Goal: Information Seeking & Learning: Learn about a topic

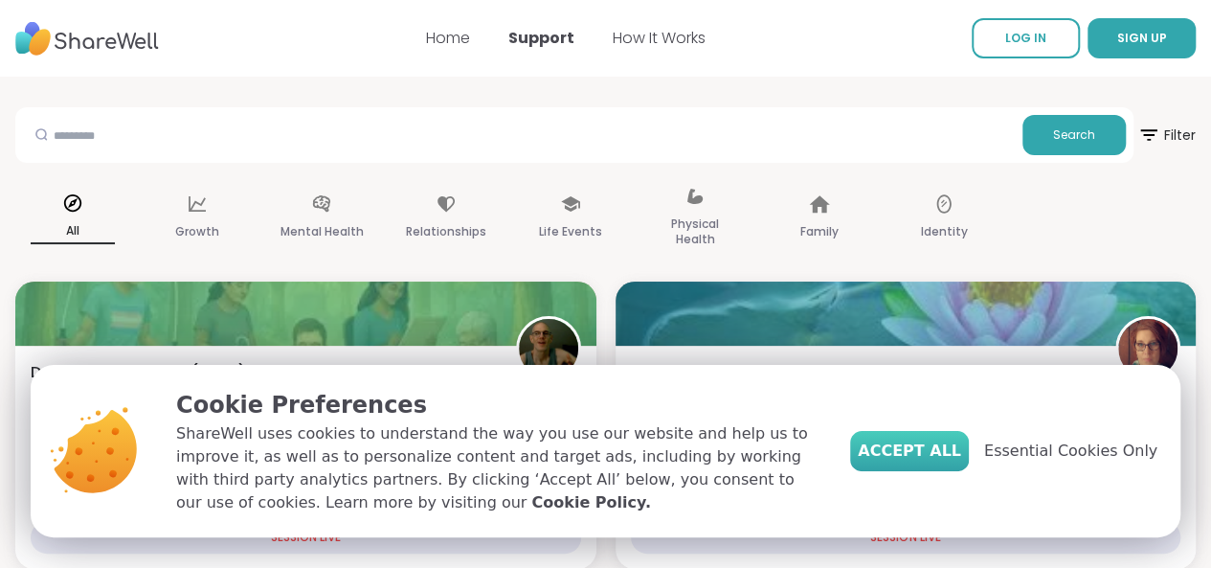
click at [953, 453] on span "Accept All" at bounding box center [909, 450] width 103 height 23
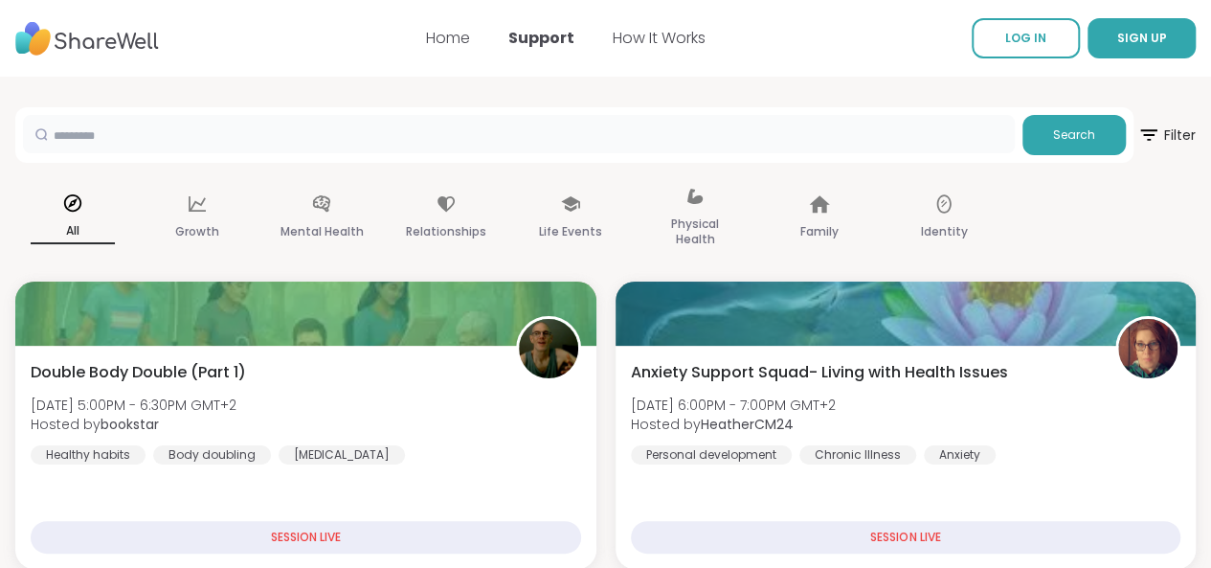
click at [207, 141] on input "text" at bounding box center [519, 134] width 992 height 38
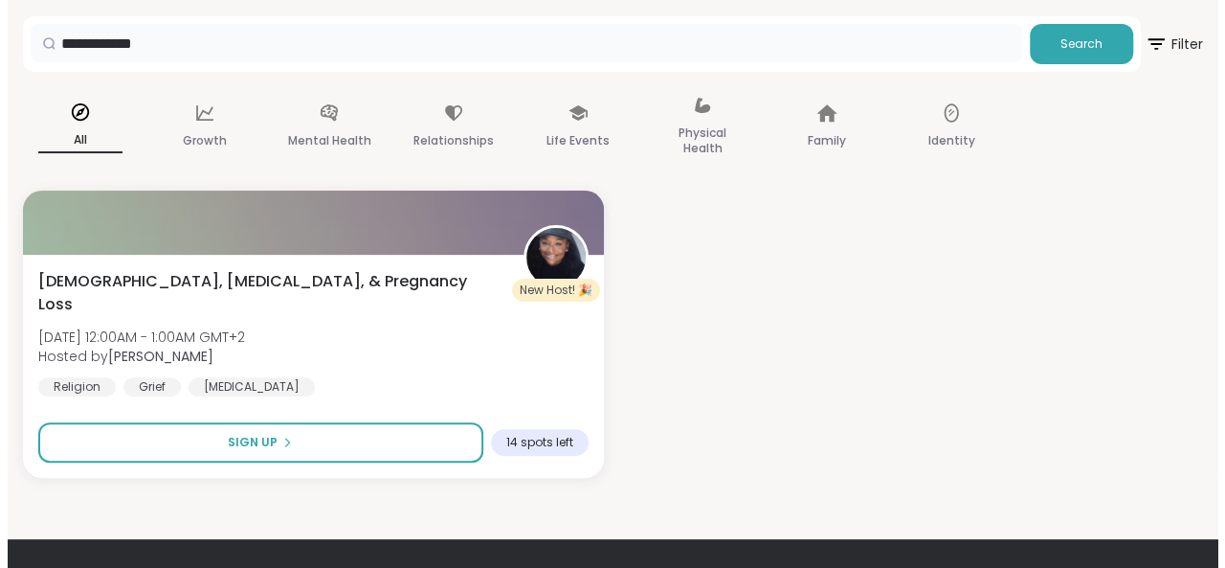
scroll to position [191, 0]
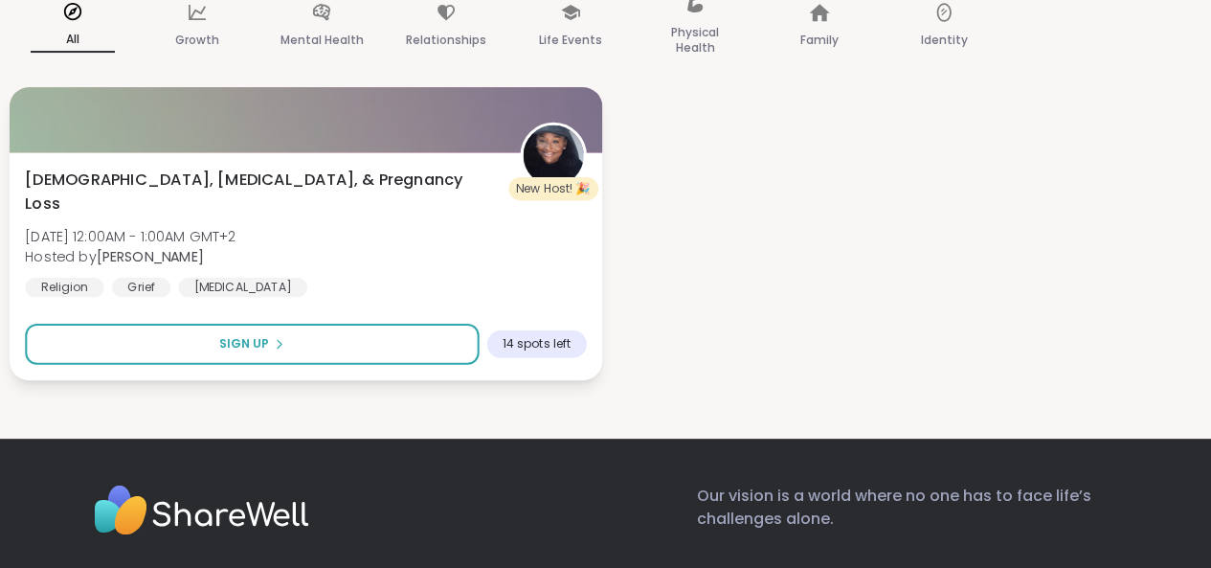
click at [104, 278] on div "Religion" at bounding box center [64, 287] width 79 height 19
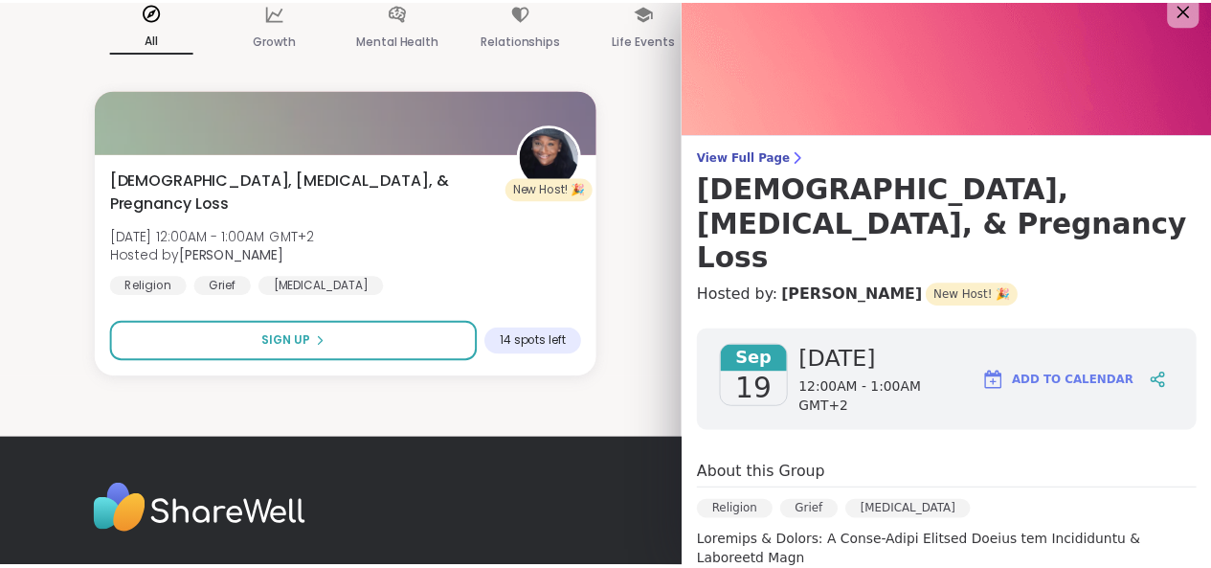
scroll to position [0, 0]
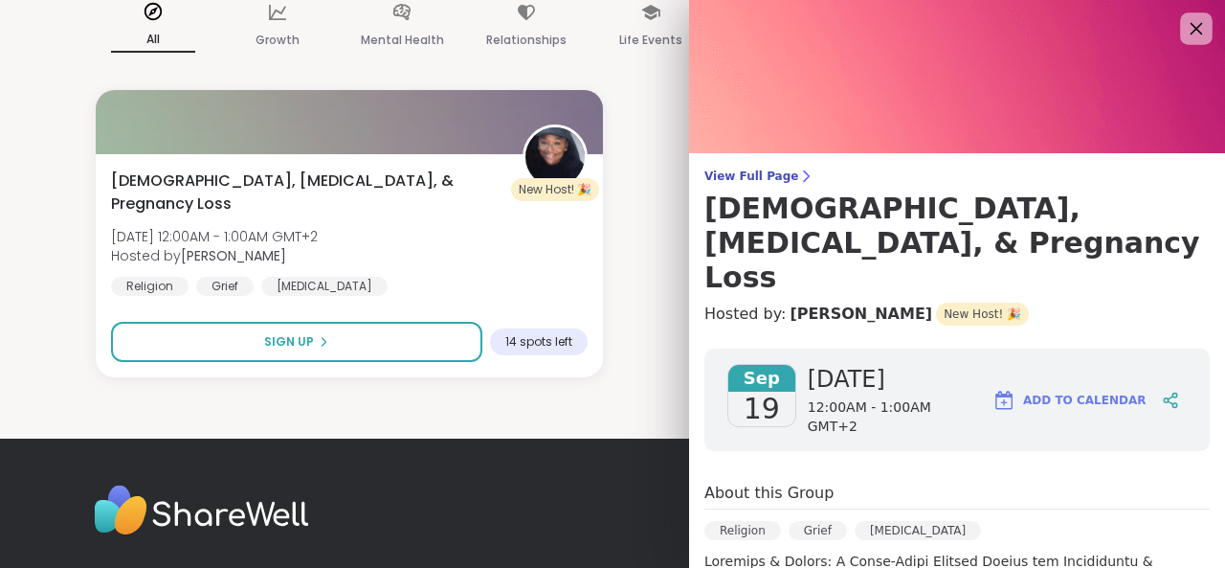
click at [1184, 26] on icon at bounding box center [1196, 28] width 24 height 24
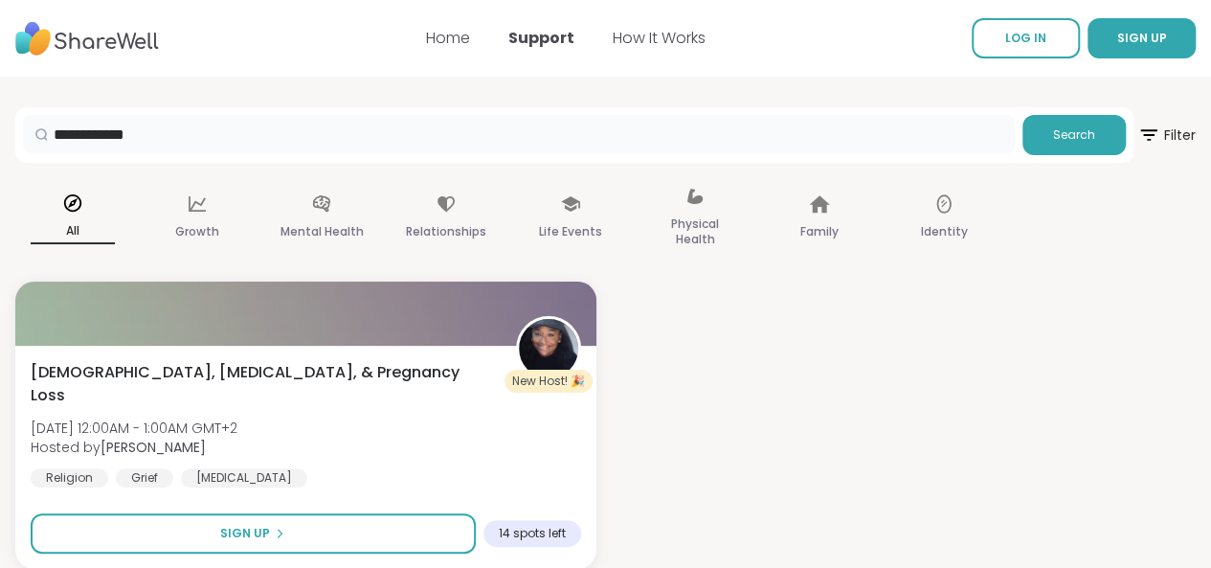
drag, startPoint x: 289, startPoint y: 137, endPoint x: 69, endPoint y: 134, distance: 220.1
click at [69, 134] on section "**********" at bounding box center [605, 323] width 1211 height 492
type input "********"
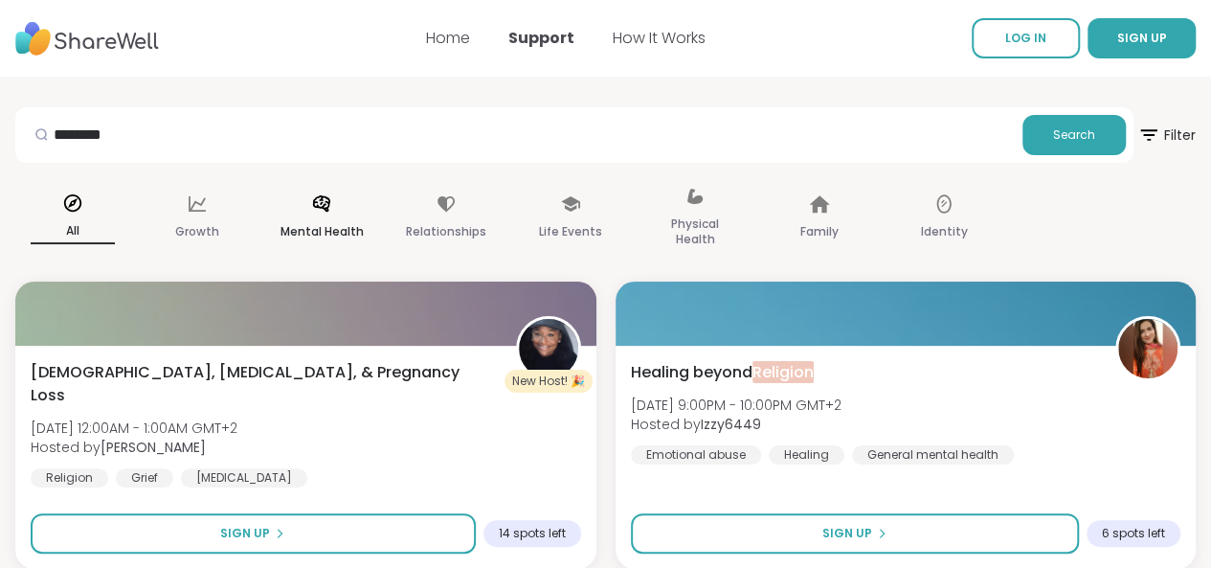
click at [364, 223] on p "Mental Health" at bounding box center [321, 231] width 83 height 23
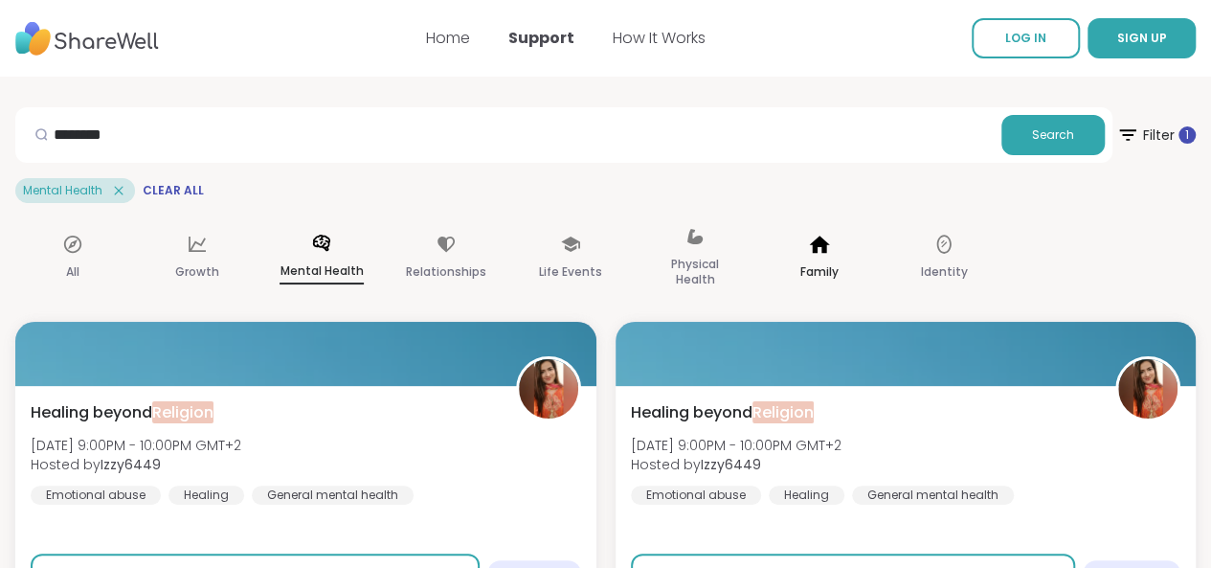
click at [877, 256] on div "Family" at bounding box center [819, 259] width 115 height 96
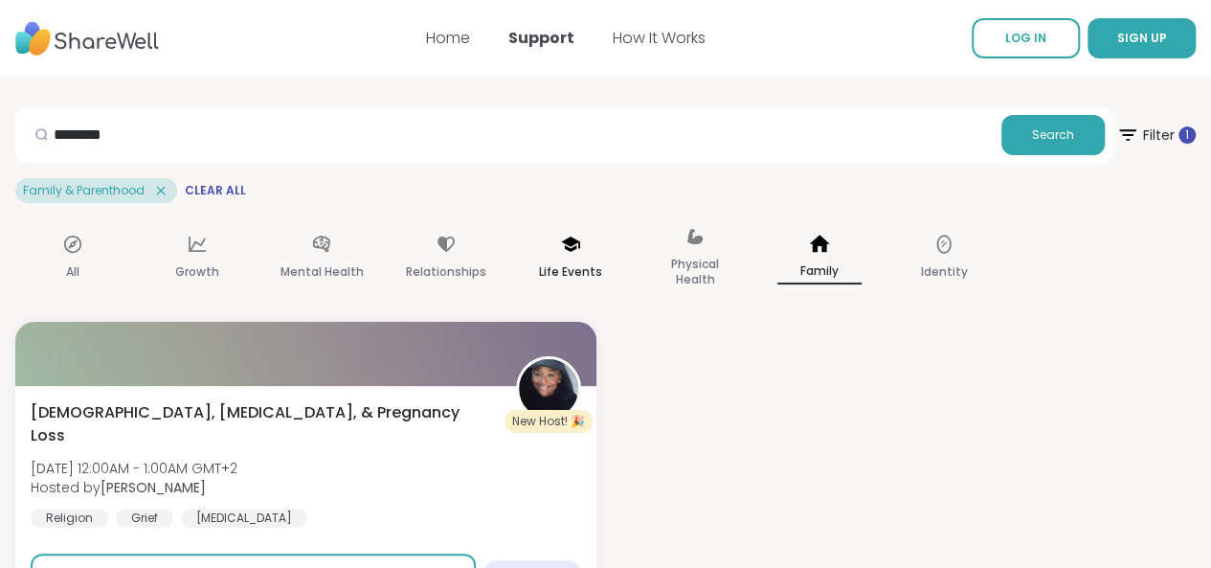
click at [602, 266] on p "Life Events" at bounding box center [570, 271] width 63 height 23
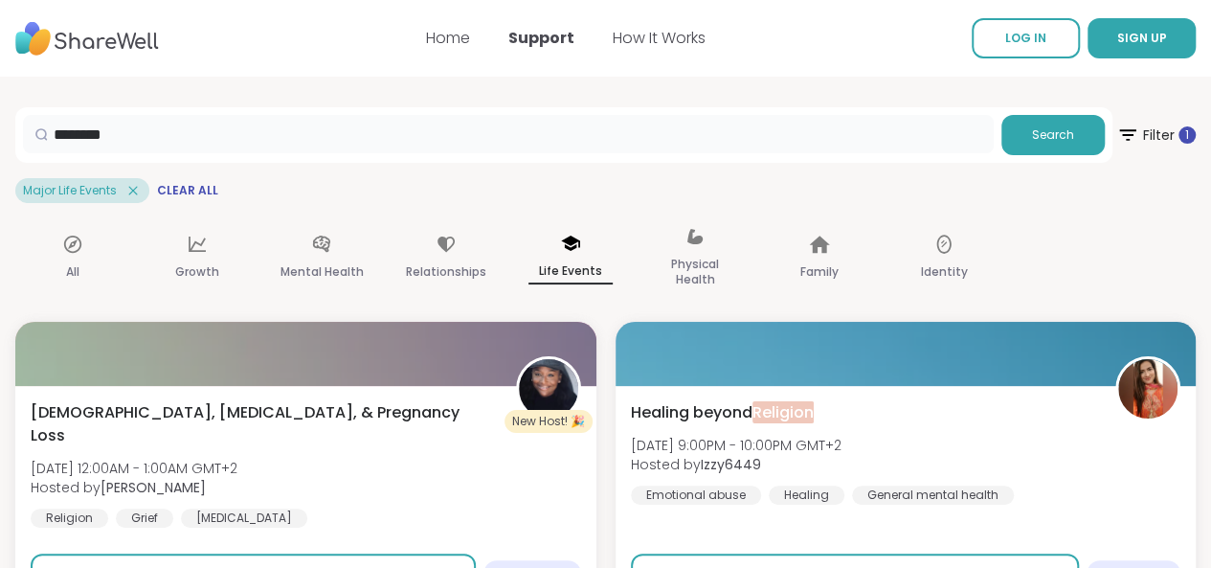
drag, startPoint x: 238, startPoint y: 134, endPoint x: 163, endPoint y: 141, distance: 75.9
click at [164, 143] on input "********" at bounding box center [508, 134] width 970 height 38
click at [218, 190] on span "Clear All" at bounding box center [187, 190] width 61 height 15
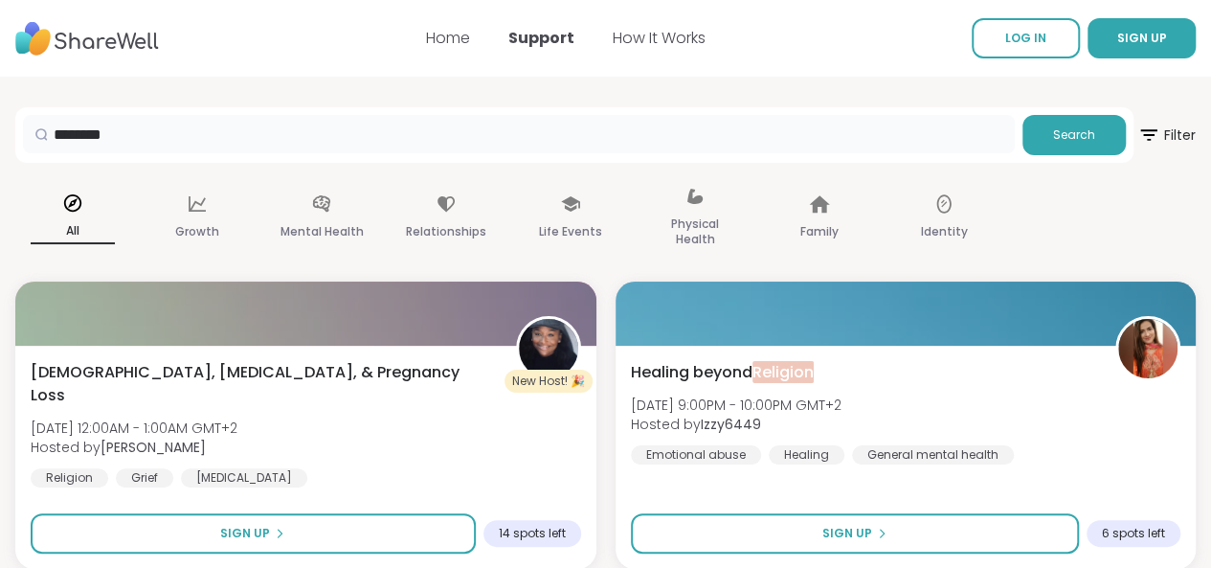
drag, startPoint x: 301, startPoint y: 133, endPoint x: 11, endPoint y: 140, distance: 290.1
click at [838, 220] on p "Family" at bounding box center [819, 231] width 38 height 23
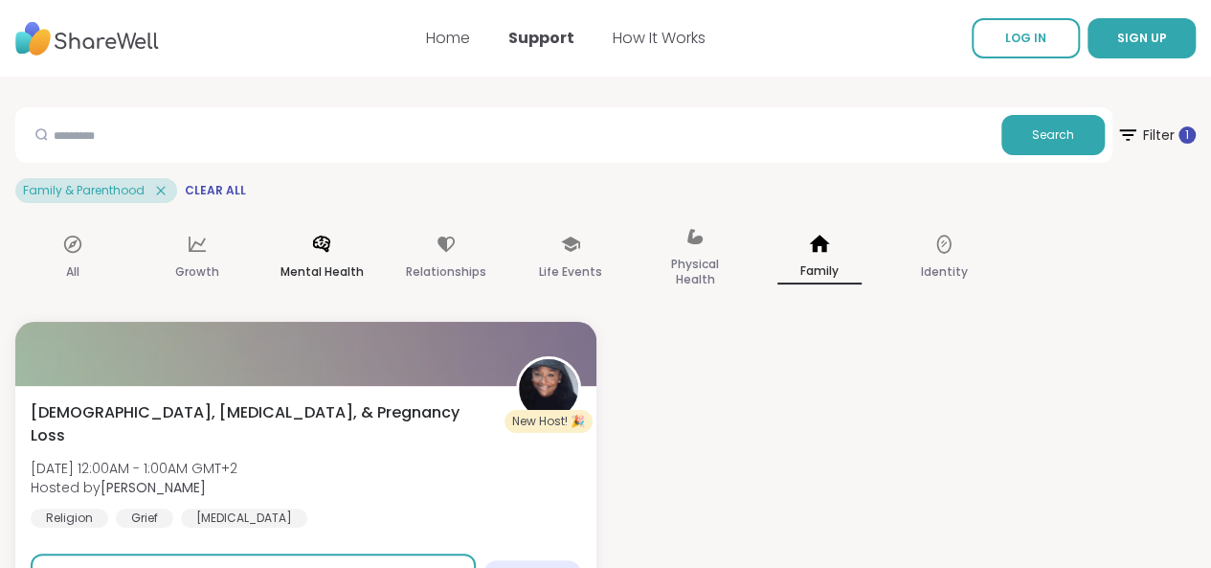
click at [379, 255] on div "Mental Health" at bounding box center [321, 259] width 115 height 96
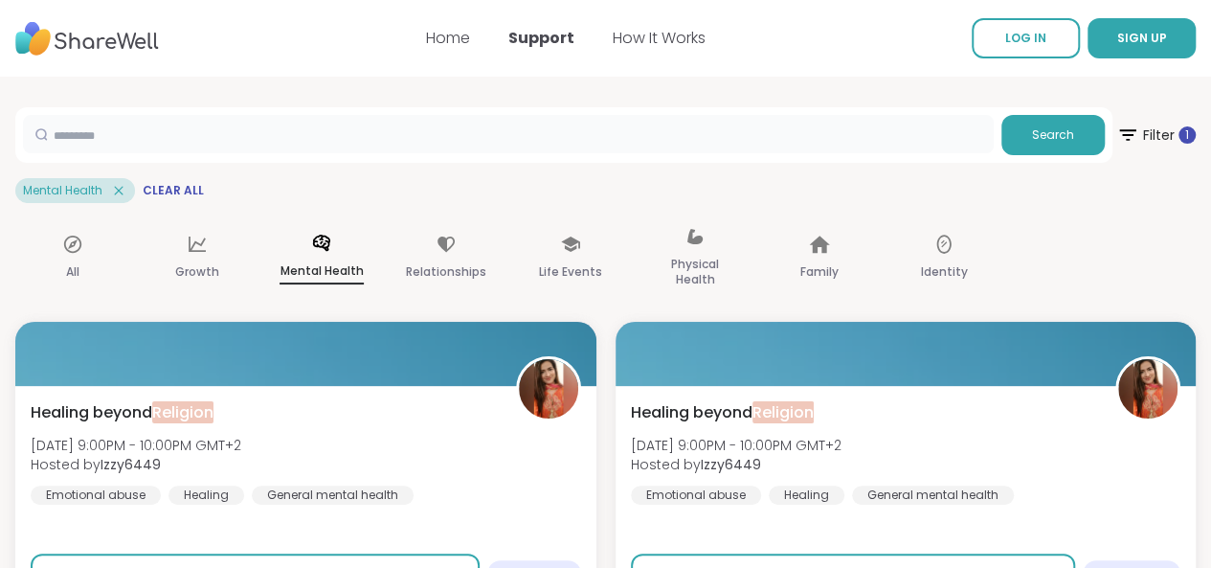
click at [278, 135] on input "text" at bounding box center [508, 134] width 970 height 38
type input "*****"
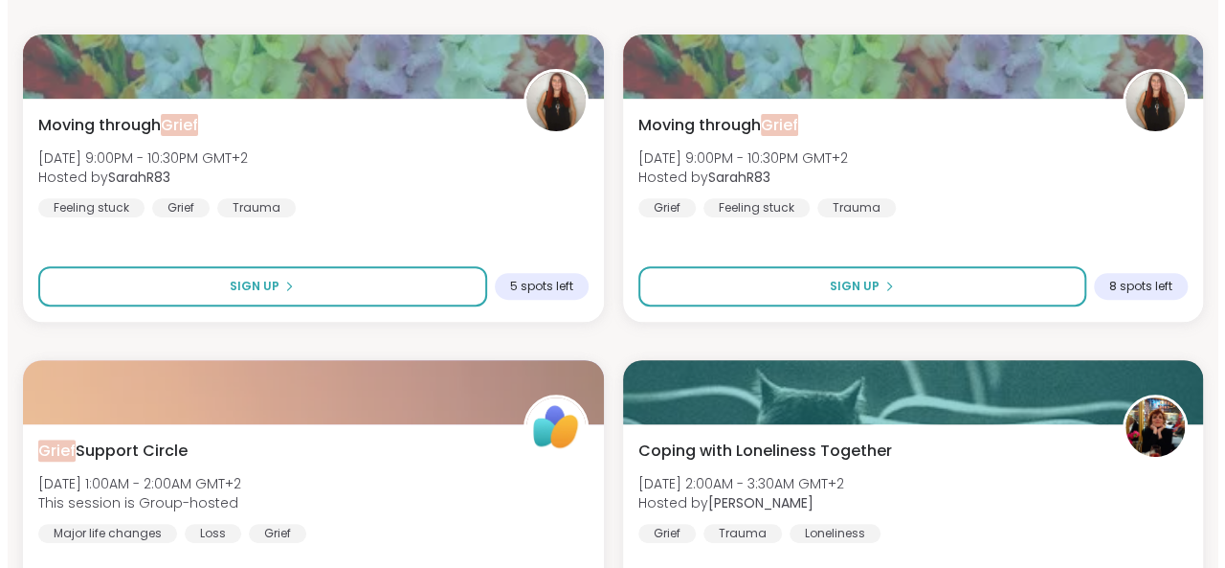
scroll to position [191, 0]
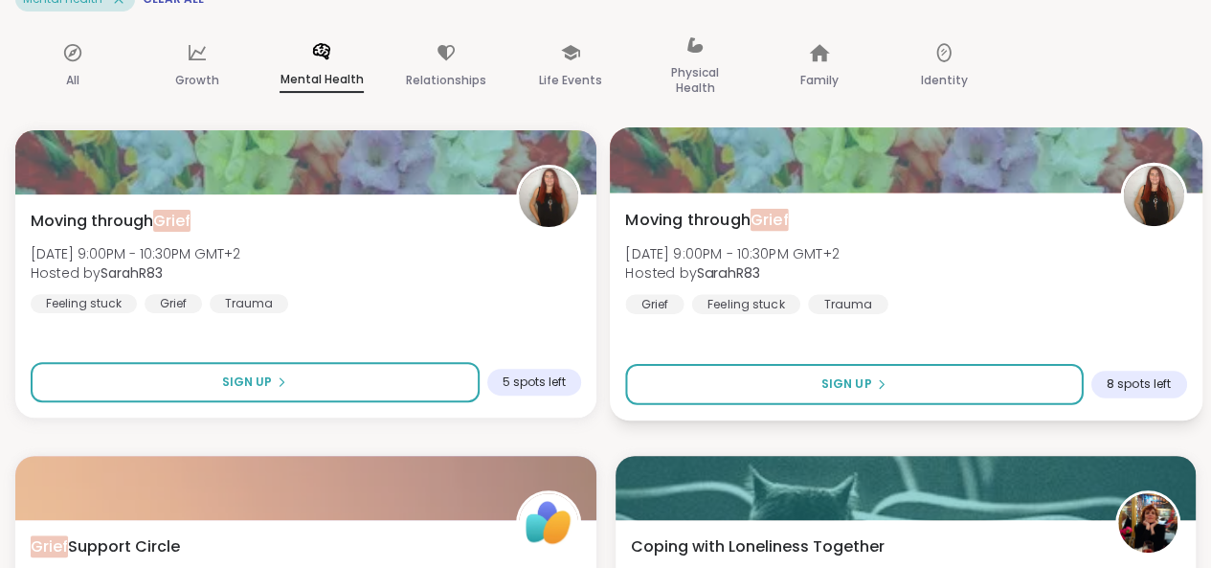
click at [697, 213] on span "Moving through Grief" at bounding box center [706, 220] width 163 height 23
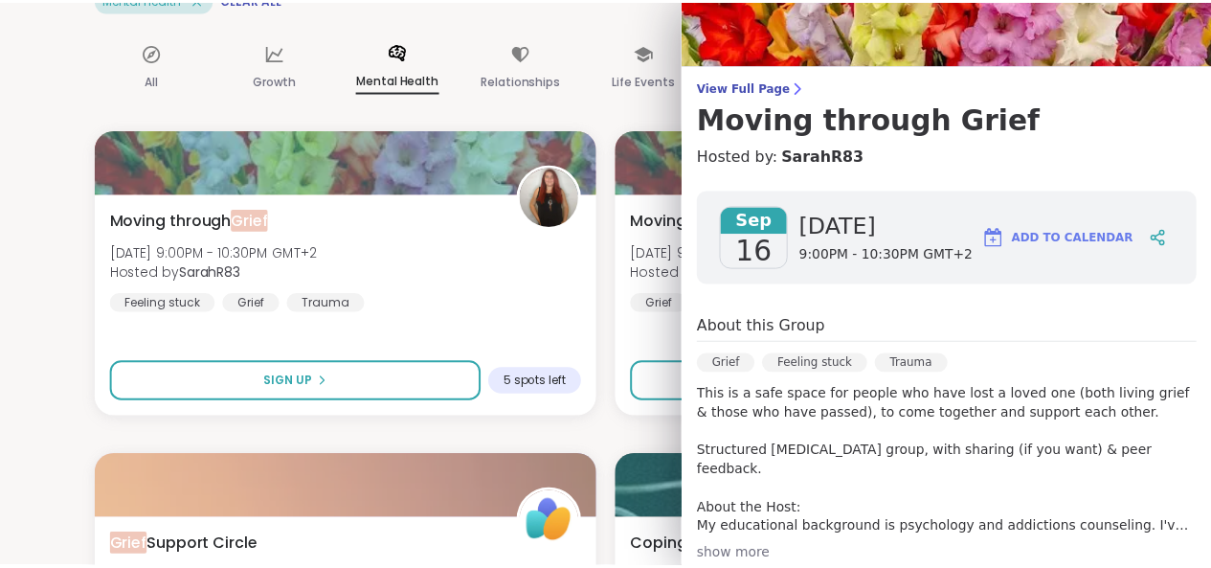
scroll to position [0, 0]
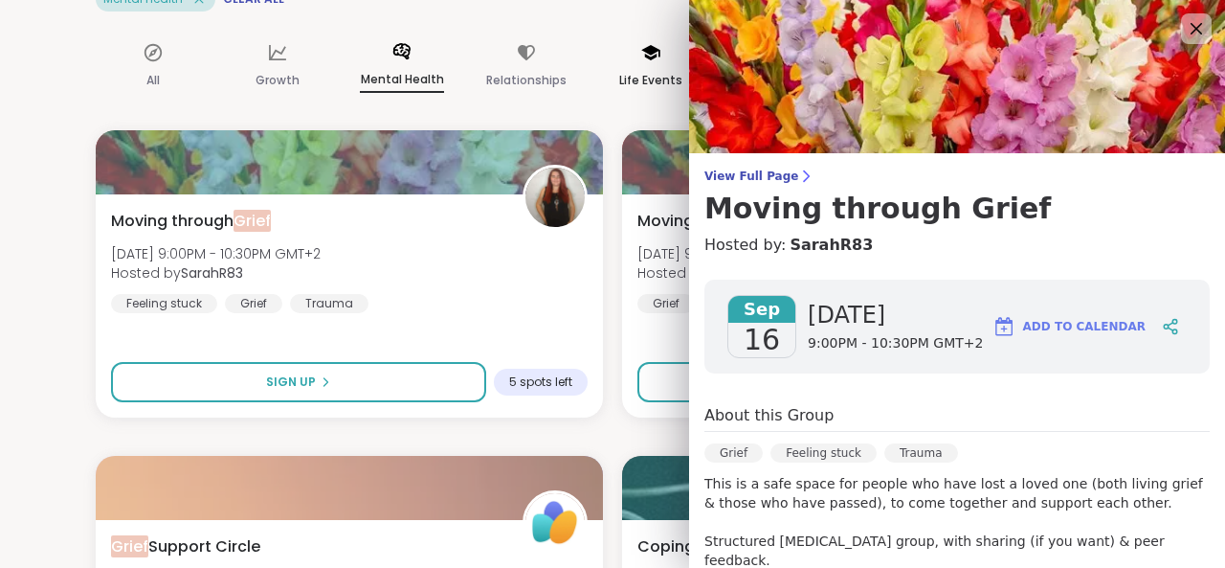
click at [603, 19] on div "Life Events" at bounding box center [650, 67] width 115 height 96
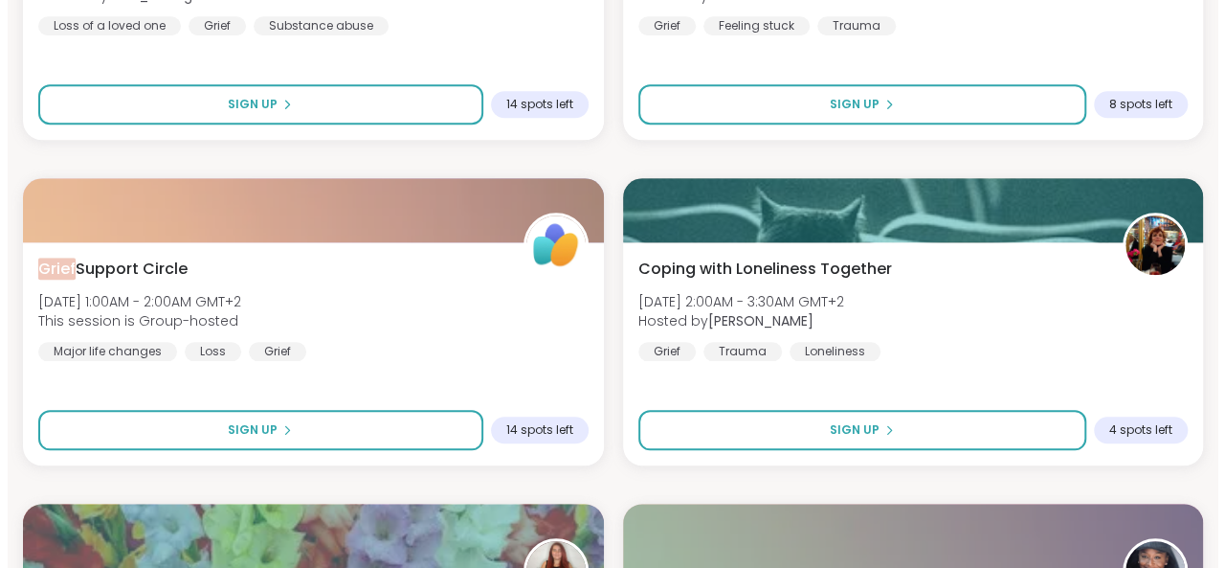
scroll to position [766, 0]
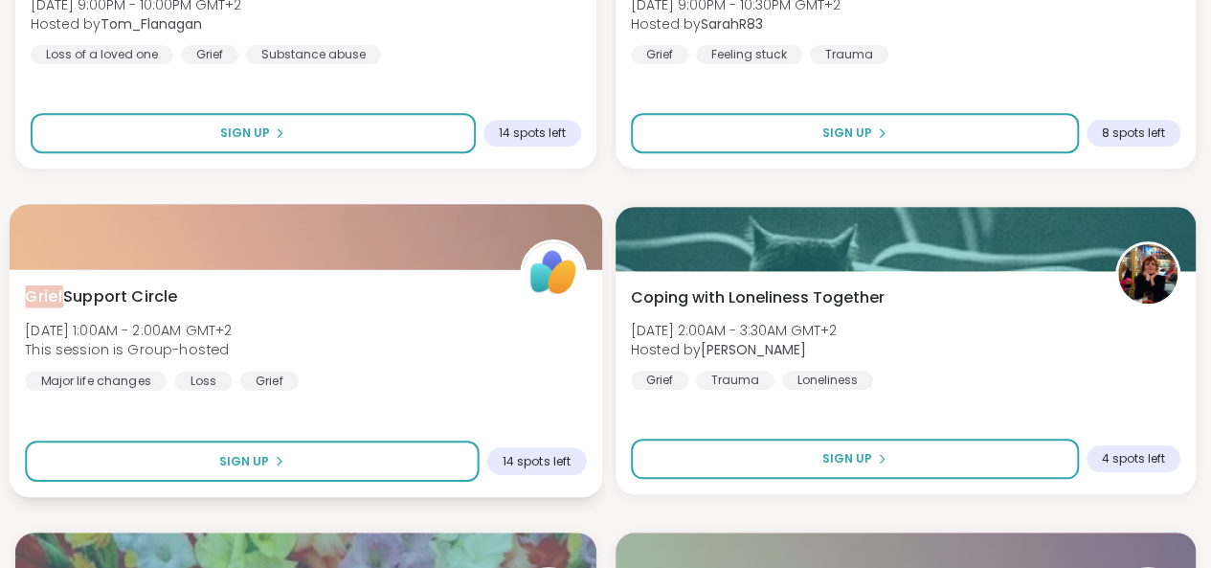
click at [163, 301] on span "Grief Support Circle" at bounding box center [101, 296] width 152 height 23
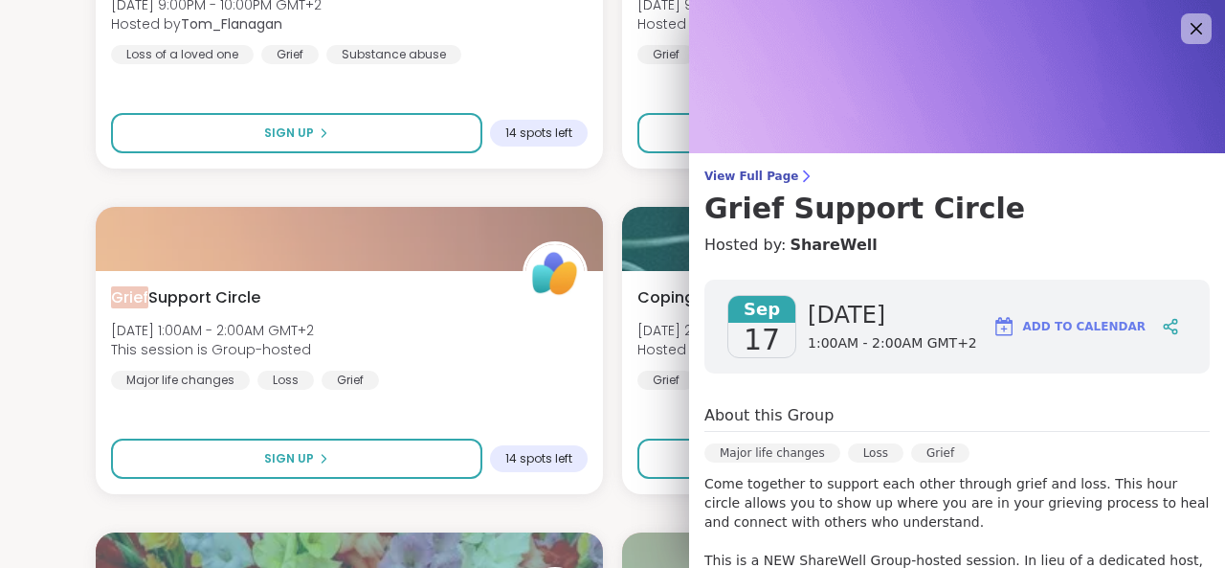
scroll to position [191, 0]
